Goal: Transaction & Acquisition: Book appointment/travel/reservation

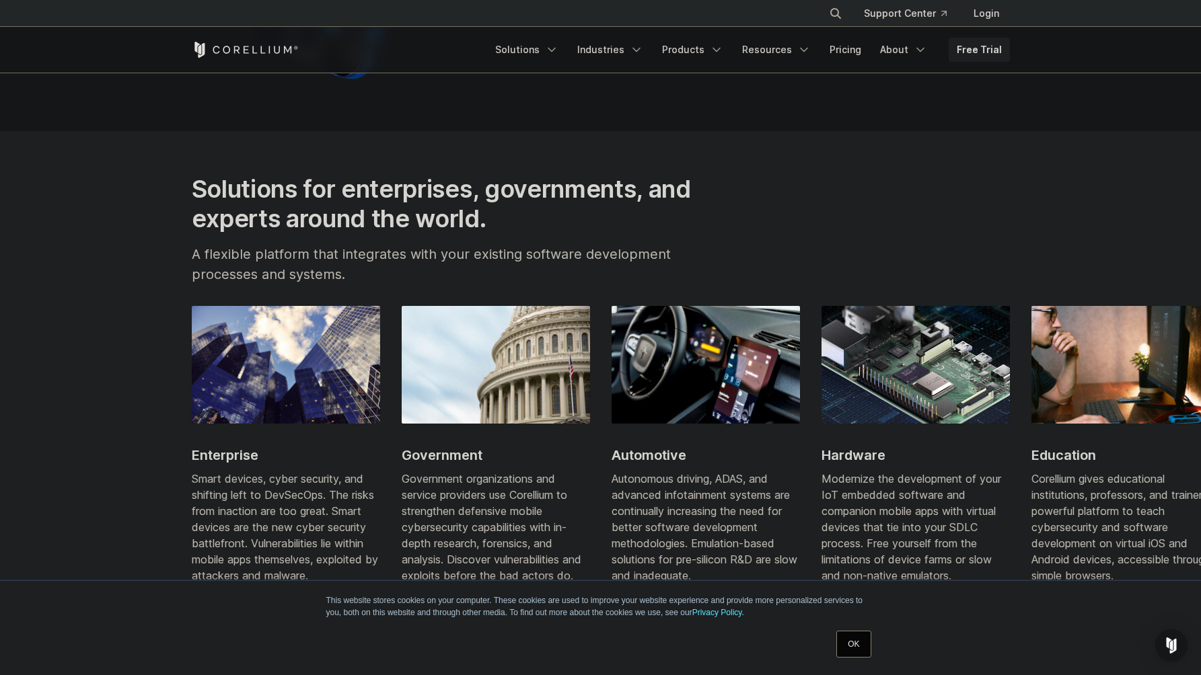
scroll to position [1525, 0]
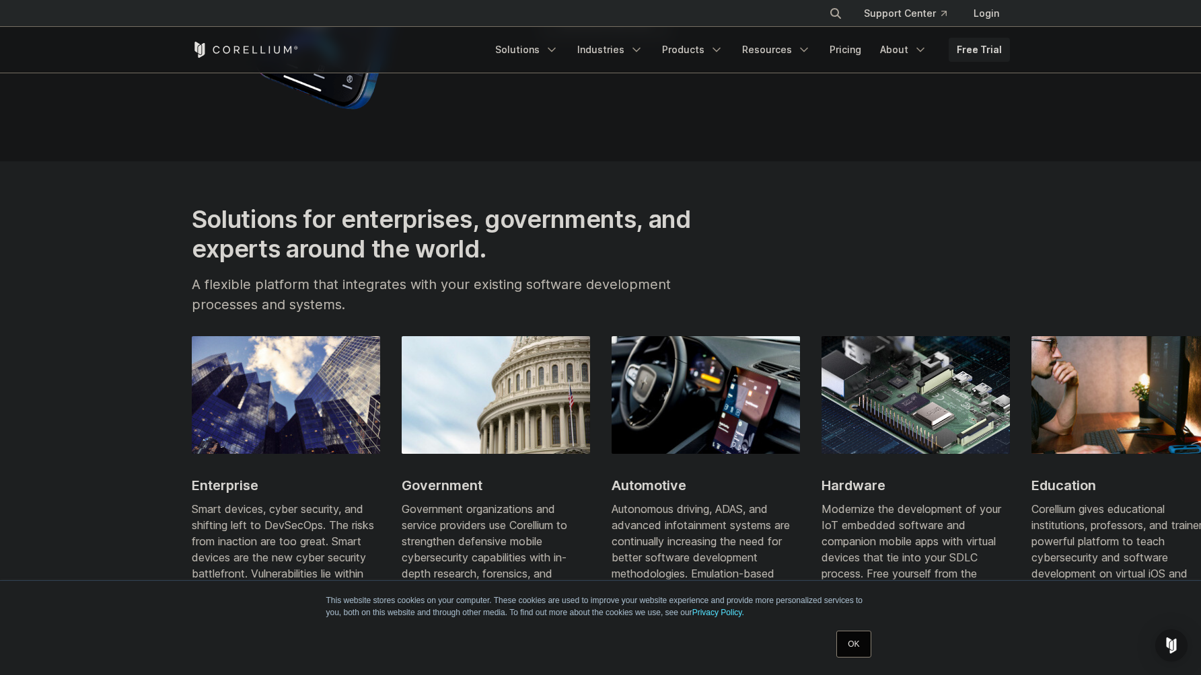
click at [950, 432] on img at bounding box center [915, 394] width 188 height 117
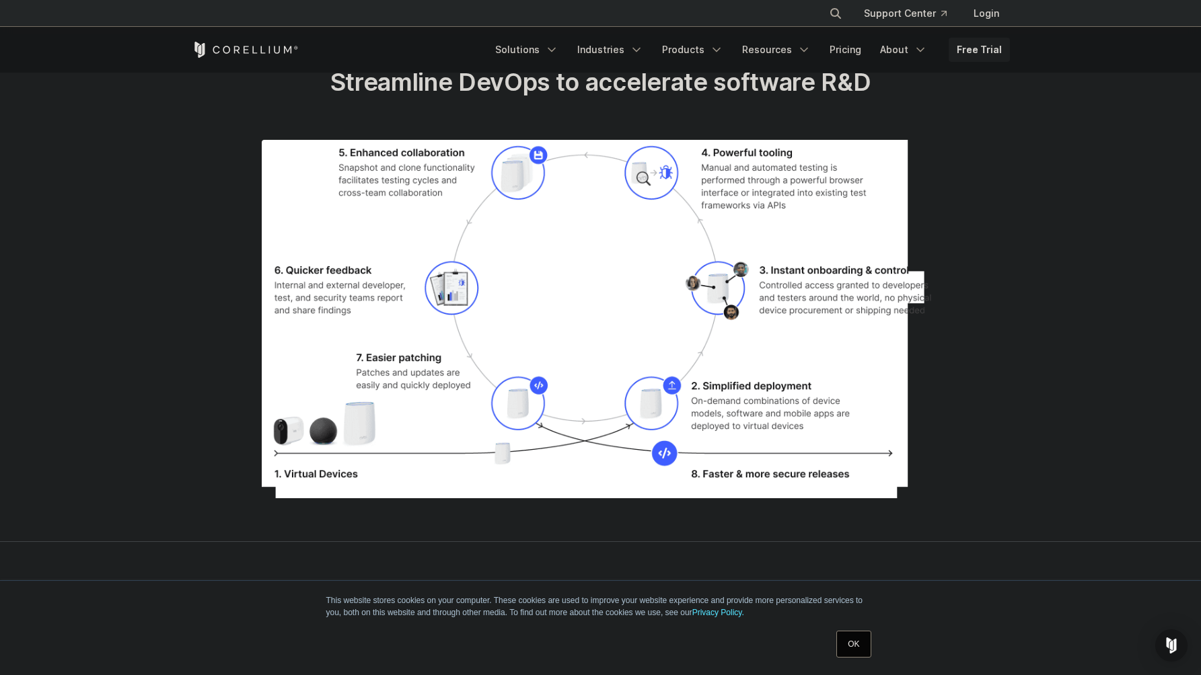
scroll to position [1823, 0]
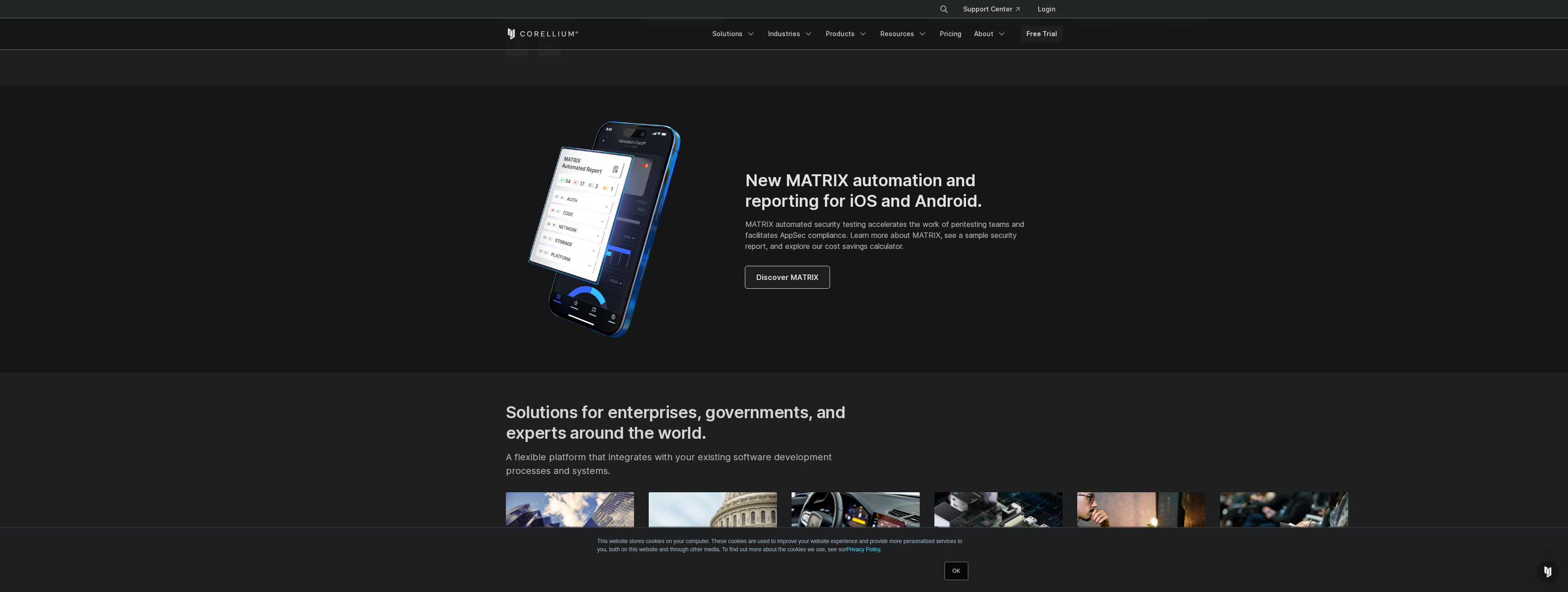
scroll to position [889, 0]
click at [817, 237] on section "New MATRIX automation and reporting for iOS and Android. MATRIX automated secur…" at bounding box center [784, 231] width 1568 height 287
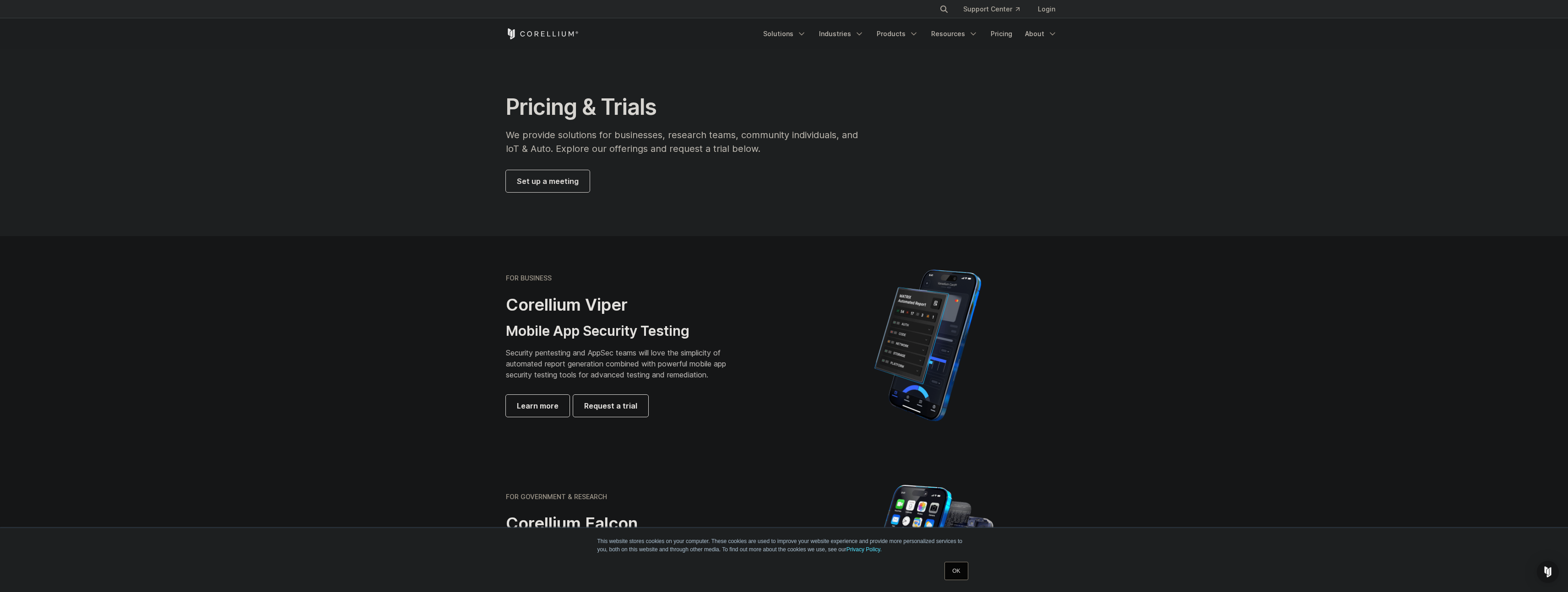
click at [545, 186] on span "Set up a meeting" at bounding box center [547, 181] width 62 height 11
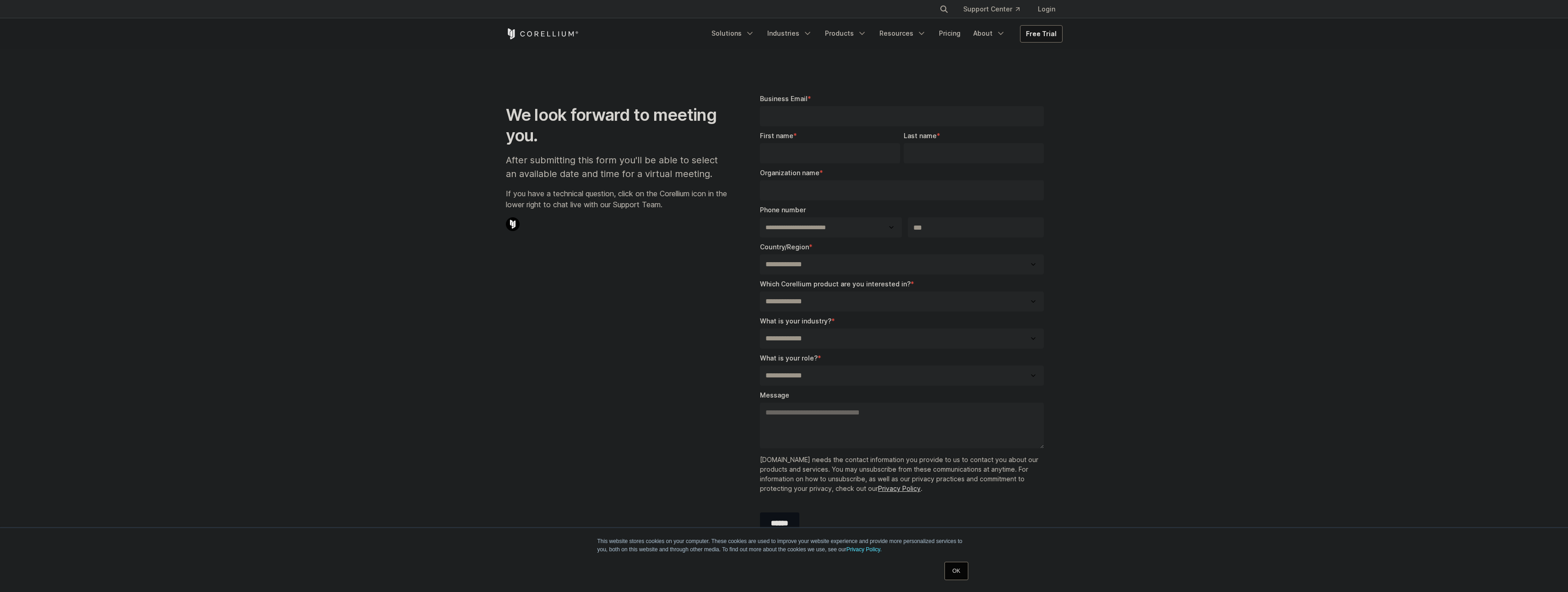
select select "**"
